Goal: Use online tool/utility: Utilize a website feature to perform a specific function

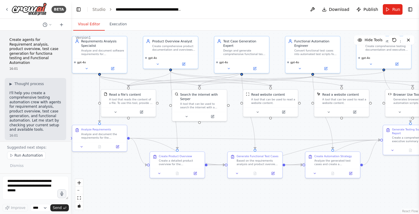
scroll to position [1213, 0]
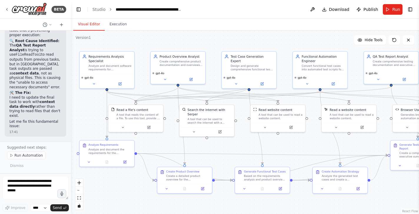
drag, startPoint x: 107, startPoint y: 168, endPoint x: 115, endPoint y: 183, distance: 17.0
click at [115, 183] on div ".deletable-edge-delete-btn { width: 20px; height: 20px; border: 0px solid #ffff…" at bounding box center [245, 122] width 348 height 183
click at [278, 42] on div ".deletable-edge-delete-btn { width: 20px; height: 20px; border: 0px solid #ffff…" at bounding box center [245, 122] width 348 height 183
click at [123, 125] on icon at bounding box center [123, 125] width 2 height 1
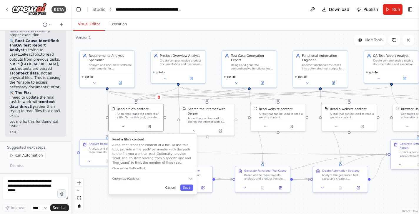
click at [91, 113] on div ".deletable-edge-delete-btn { width: 20px; height: 20px; border: 0px solid #ffff…" at bounding box center [245, 122] width 348 height 183
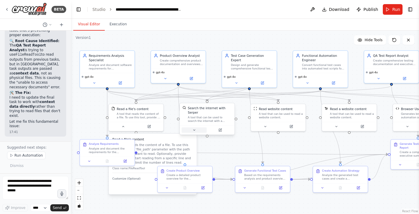
click at [194, 131] on icon at bounding box center [195, 130] width 4 height 4
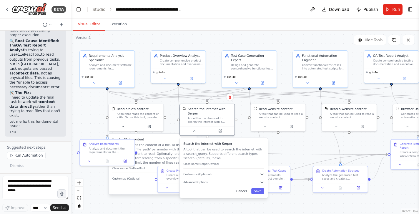
click at [244, 190] on button "Cancel" at bounding box center [242, 191] width 16 height 6
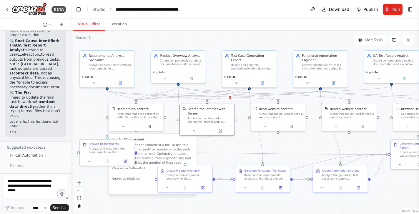
click at [138, 185] on div "Cancel Save" at bounding box center [153, 188] width 81 height 6
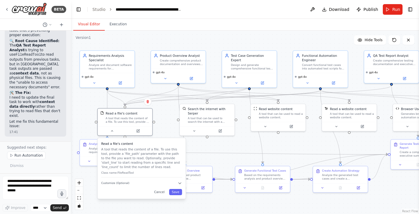
drag, startPoint x: 138, startPoint y: 185, endPoint x: 128, endPoint y: 189, distance: 11.2
click at [128, 189] on div "Cancel Save" at bounding box center [141, 192] width 81 height 6
click at [161, 192] on button "Cancel" at bounding box center [160, 192] width 16 height 6
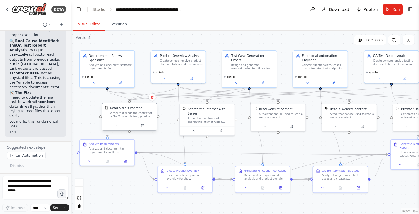
drag, startPoint x: 149, startPoint y: 134, endPoint x: 153, endPoint y: 130, distance: 6.3
click at [153, 130] on div at bounding box center [129, 125] width 55 height 9
click at [30, 156] on span "Run Automation" at bounding box center [28, 155] width 29 height 5
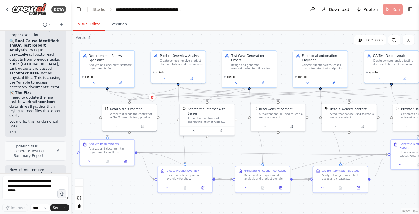
scroll to position [6615, 0]
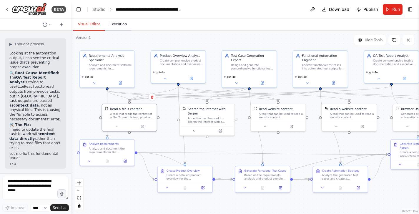
click at [118, 24] on button "Execution" at bounding box center [118, 24] width 27 height 12
click at [91, 24] on button "Visual Editor" at bounding box center [89, 24] width 32 height 12
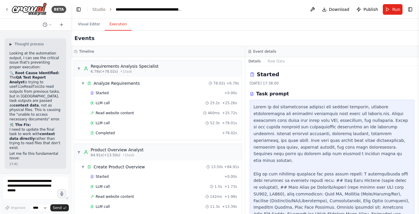
click at [114, 26] on button "Execution" at bounding box center [118, 24] width 27 height 12
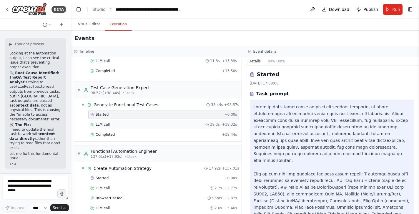
scroll to position [151, 0]
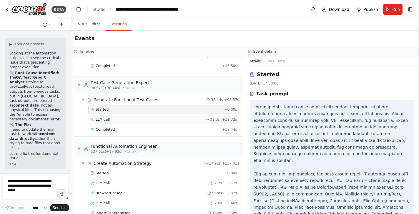
click at [100, 118] on span "LLM call" at bounding box center [103, 119] width 14 height 5
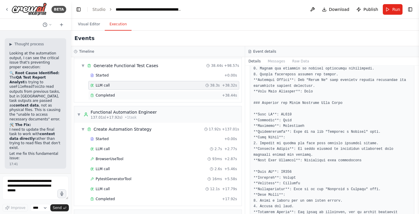
scroll to position [198, 0]
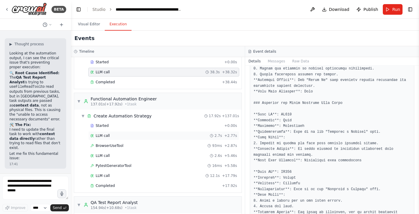
click at [109, 137] on span "LLM call" at bounding box center [103, 135] width 14 height 5
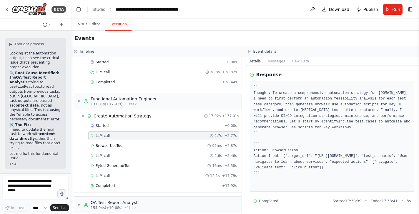
scroll to position [19, 0]
click at [103, 148] on div "BrowserUseTool 93ms + 2.87s" at bounding box center [163, 145] width 151 height 9
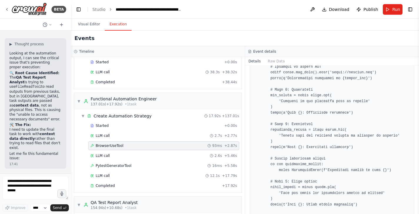
scroll to position [231, 0]
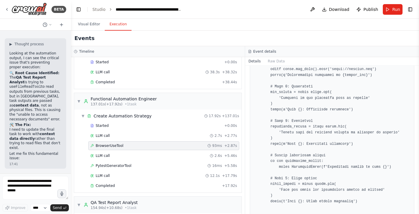
click at [302, 122] on pre at bounding box center [332, 124] width 157 height 356
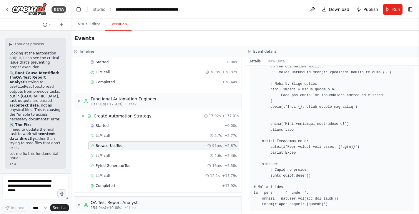
scroll to position [345, 0]
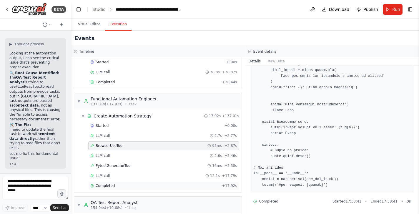
click at [105, 185] on span "Completed" at bounding box center [105, 185] width 19 height 5
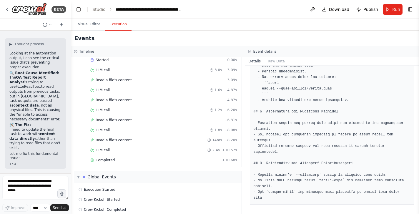
scroll to position [387, 0]
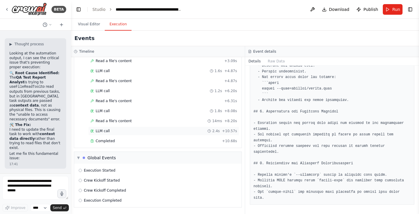
click at [102, 131] on span "LLM call" at bounding box center [103, 131] width 14 height 5
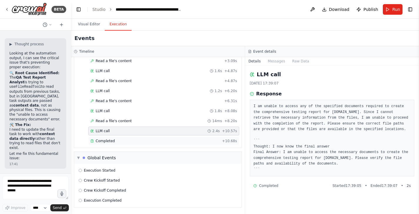
click at [105, 142] on span "Completed" at bounding box center [105, 141] width 19 height 5
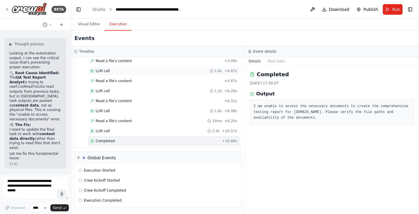
click at [104, 68] on div "LLM call 1.6s + 4.87s" at bounding box center [163, 71] width 151 height 9
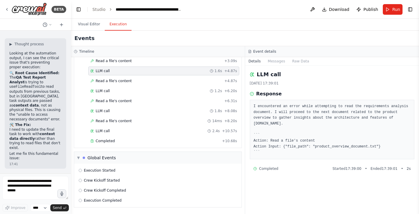
click at [260, 112] on pre "I encountered an error while attempting to read the requirements analysis docum…" at bounding box center [332, 130] width 157 height 52
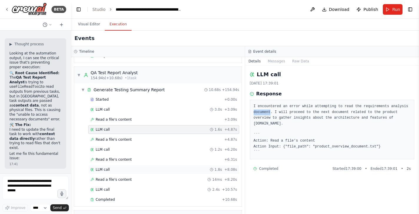
scroll to position [329, 0]
click at [119, 161] on span "Read a file's content" at bounding box center [114, 159] width 36 height 5
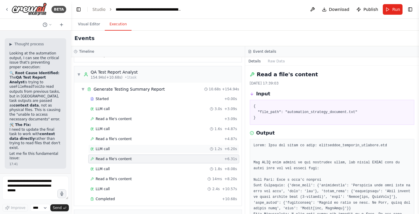
click at [106, 148] on span "LLM call" at bounding box center [103, 149] width 14 height 5
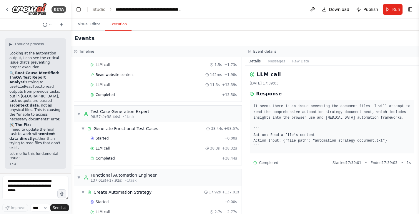
scroll to position [0, 0]
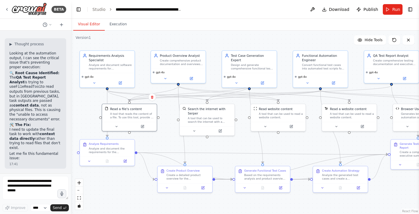
click at [84, 26] on button "Visual Editor" at bounding box center [89, 24] width 32 height 12
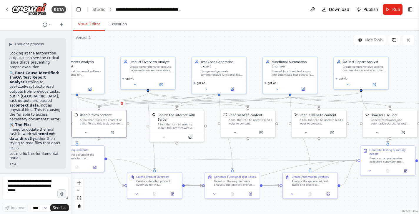
drag, startPoint x: 307, startPoint y: 145, endPoint x: 276, endPoint y: 151, distance: 31.0
click at [276, 151] on div ".deletable-edge-delete-btn { width: 20px; height: 20px; border: 0px solid #ffff…" at bounding box center [245, 122] width 348 height 183
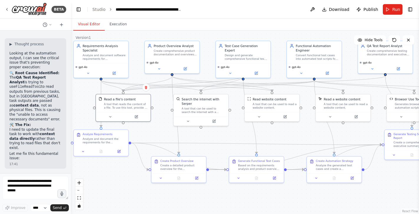
drag, startPoint x: 277, startPoint y: 147, endPoint x: 301, endPoint y: 131, distance: 28.9
click at [301, 131] on div ".deletable-edge-delete-btn { width: 20px; height: 20px; border: 0px solid #ffff…" at bounding box center [245, 122] width 348 height 183
